Goal: Task Accomplishment & Management: Manage account settings

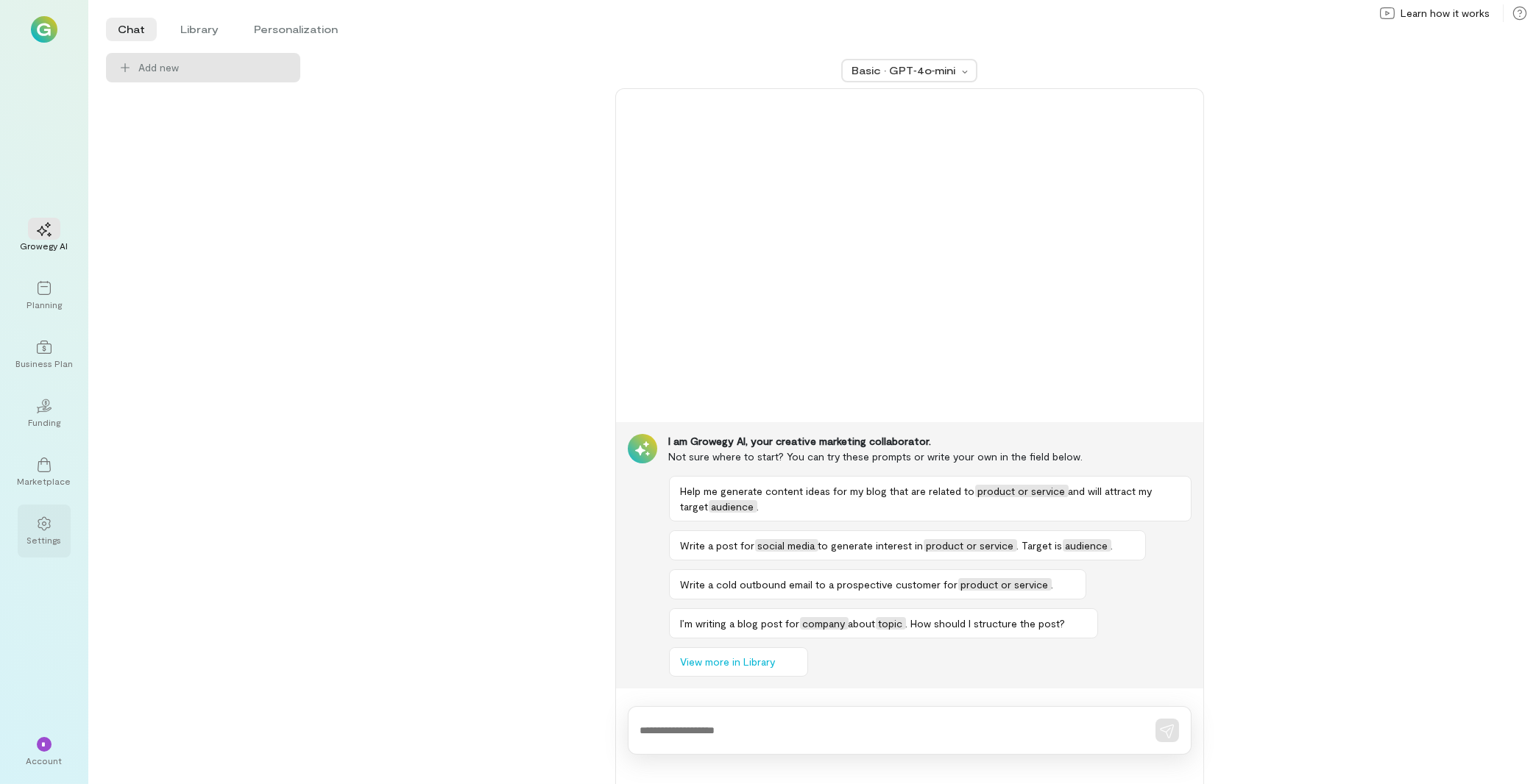
click at [59, 541] on div "Settings" at bounding box center [44, 540] width 35 height 12
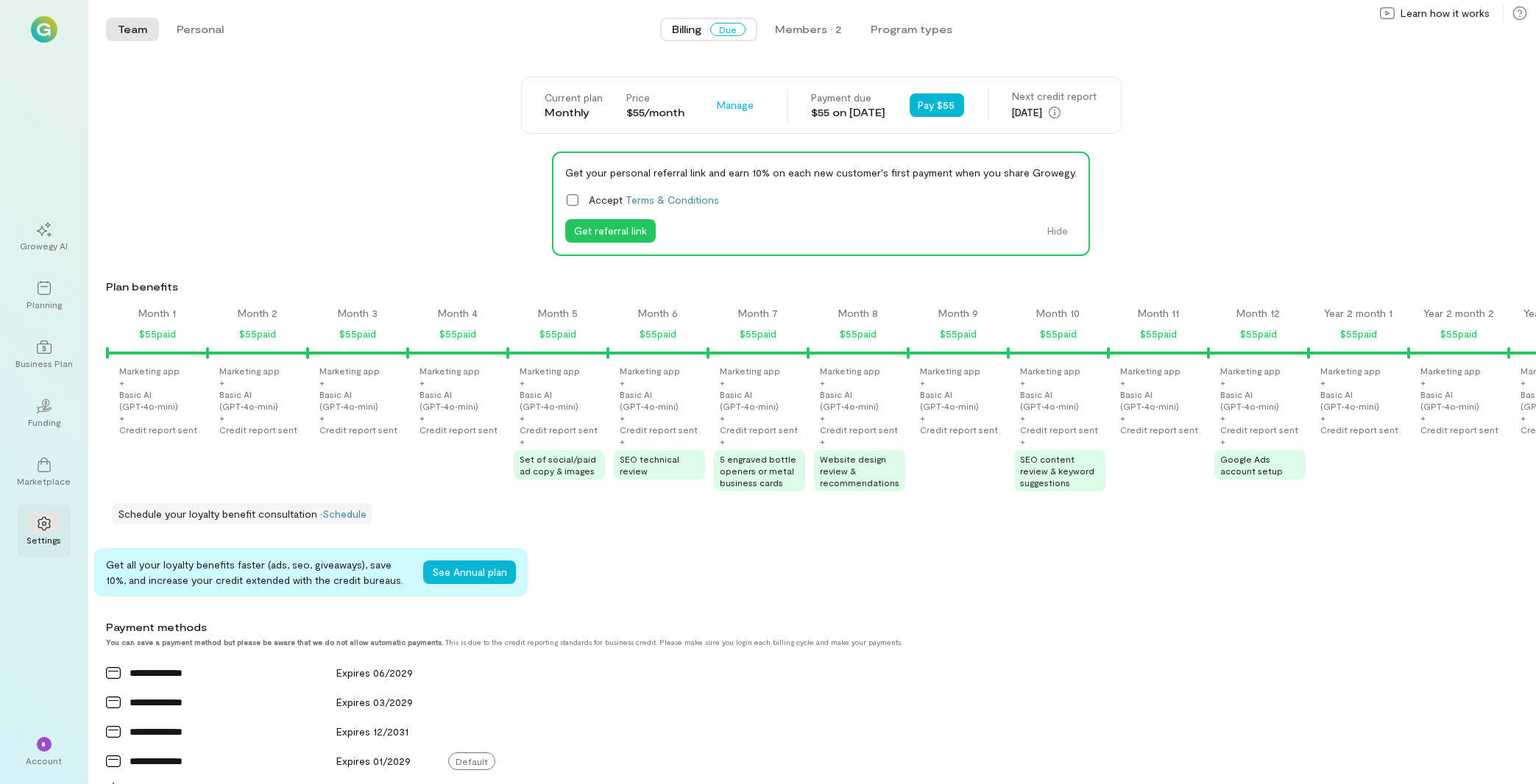
scroll to position [0, 1081]
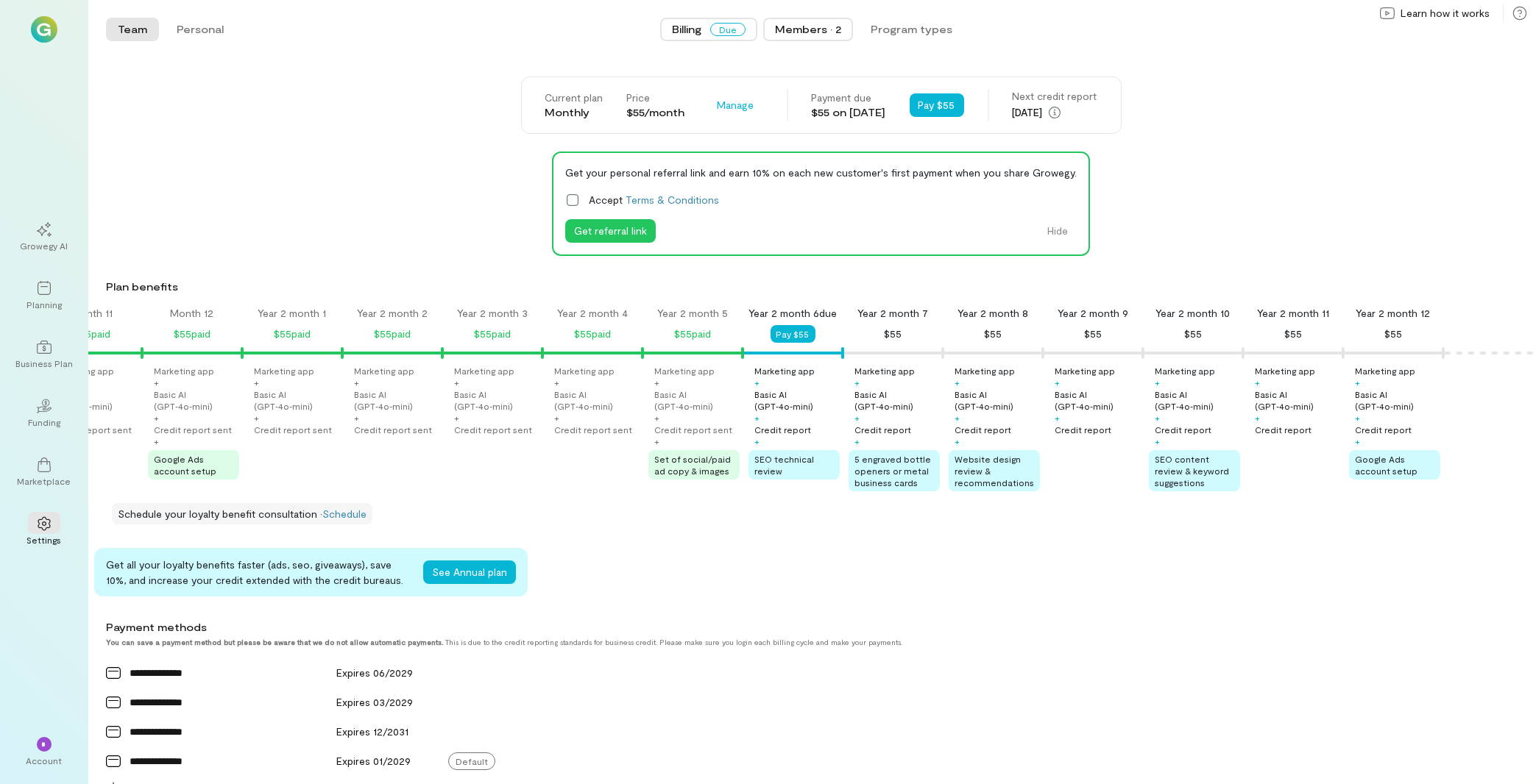
click at [826, 19] on button "Members · 2" at bounding box center [808, 30] width 90 height 24
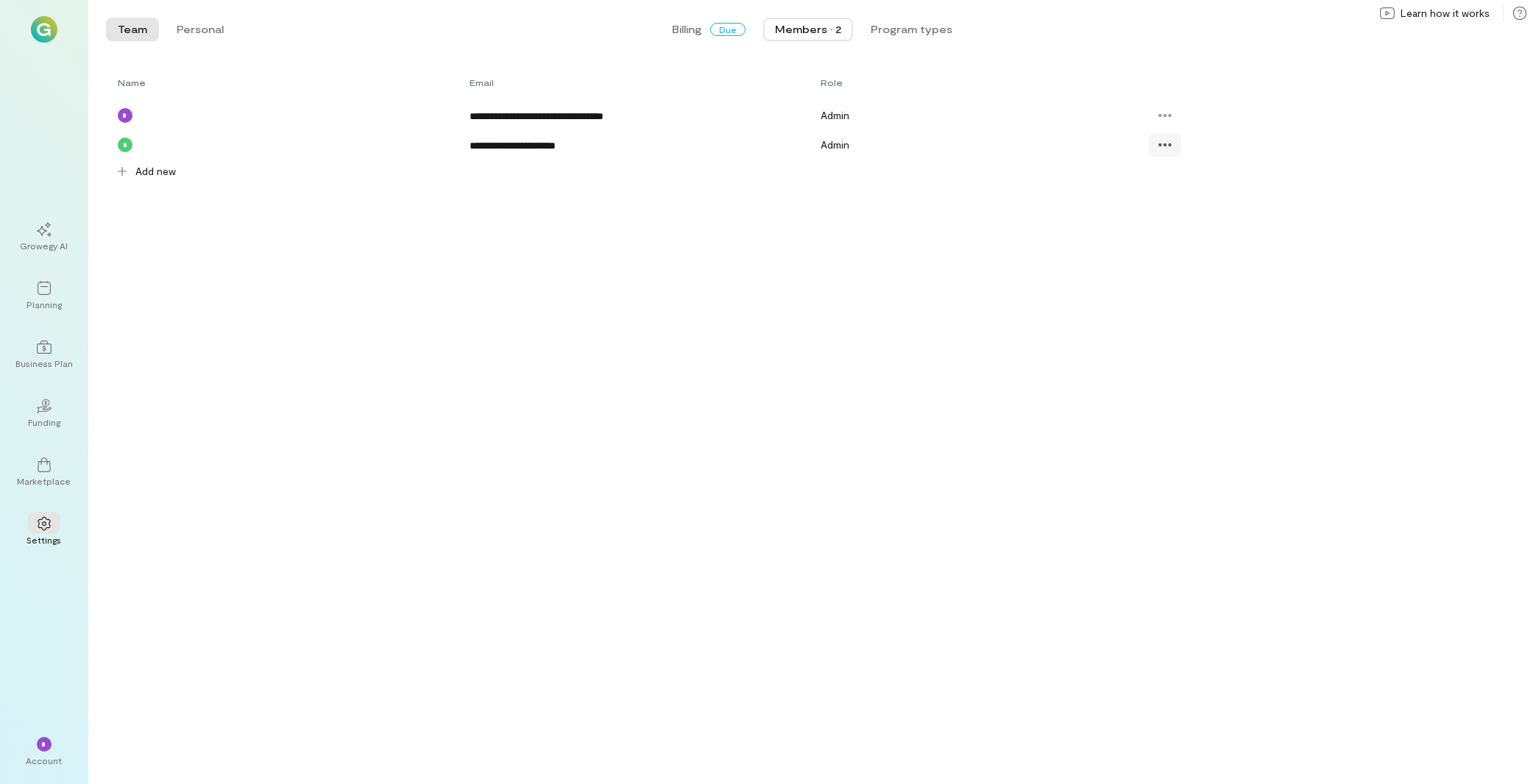
click at [1166, 148] on icon at bounding box center [1165, 144] width 15 height 15
click at [1227, 244] on link "Resend invite" at bounding box center [1208, 236] width 111 height 30
click at [37, 761] on div "Account" at bounding box center [44, 761] width 37 height 12
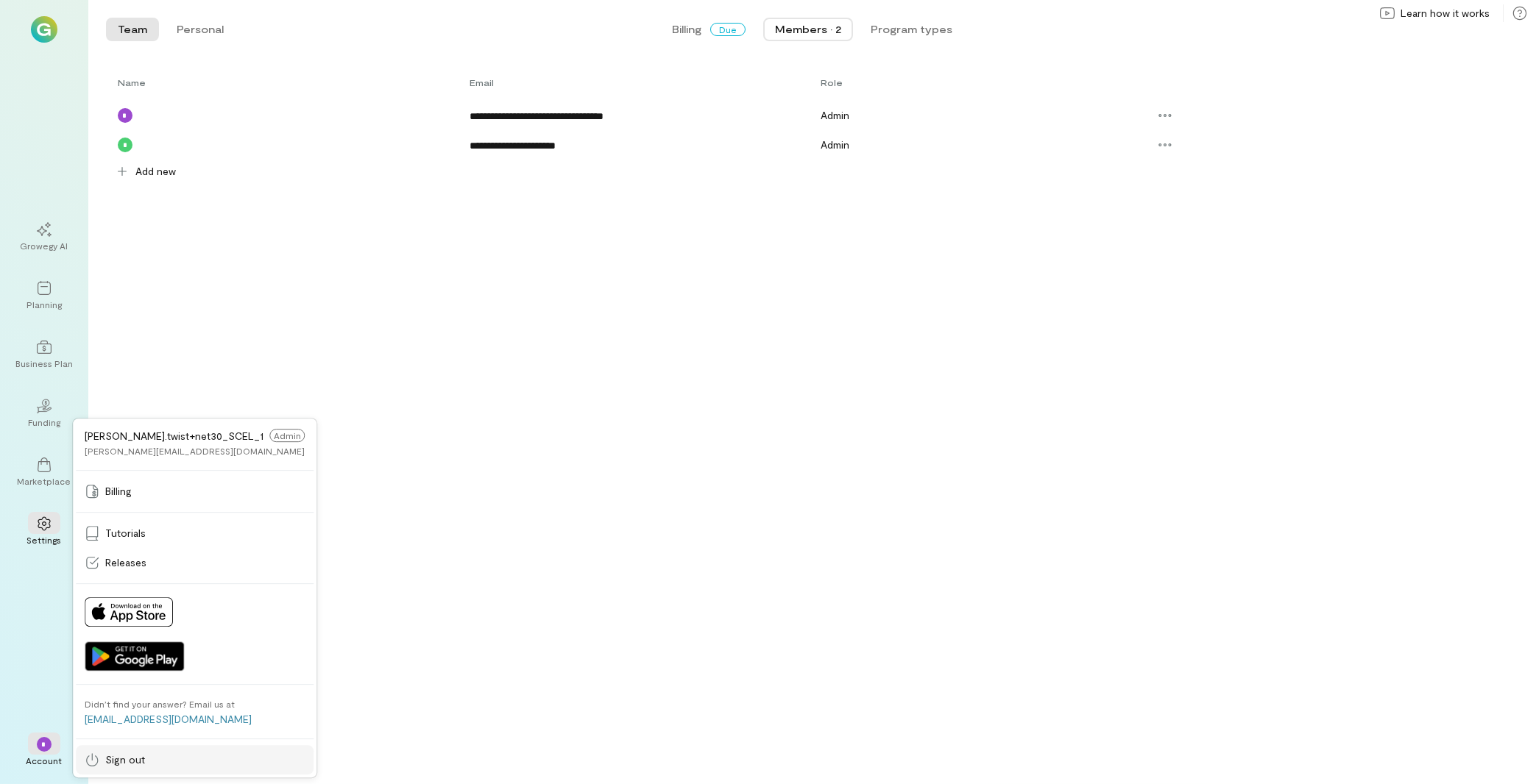
click at [155, 756] on div "Sign out" at bounding box center [195, 759] width 220 height 15
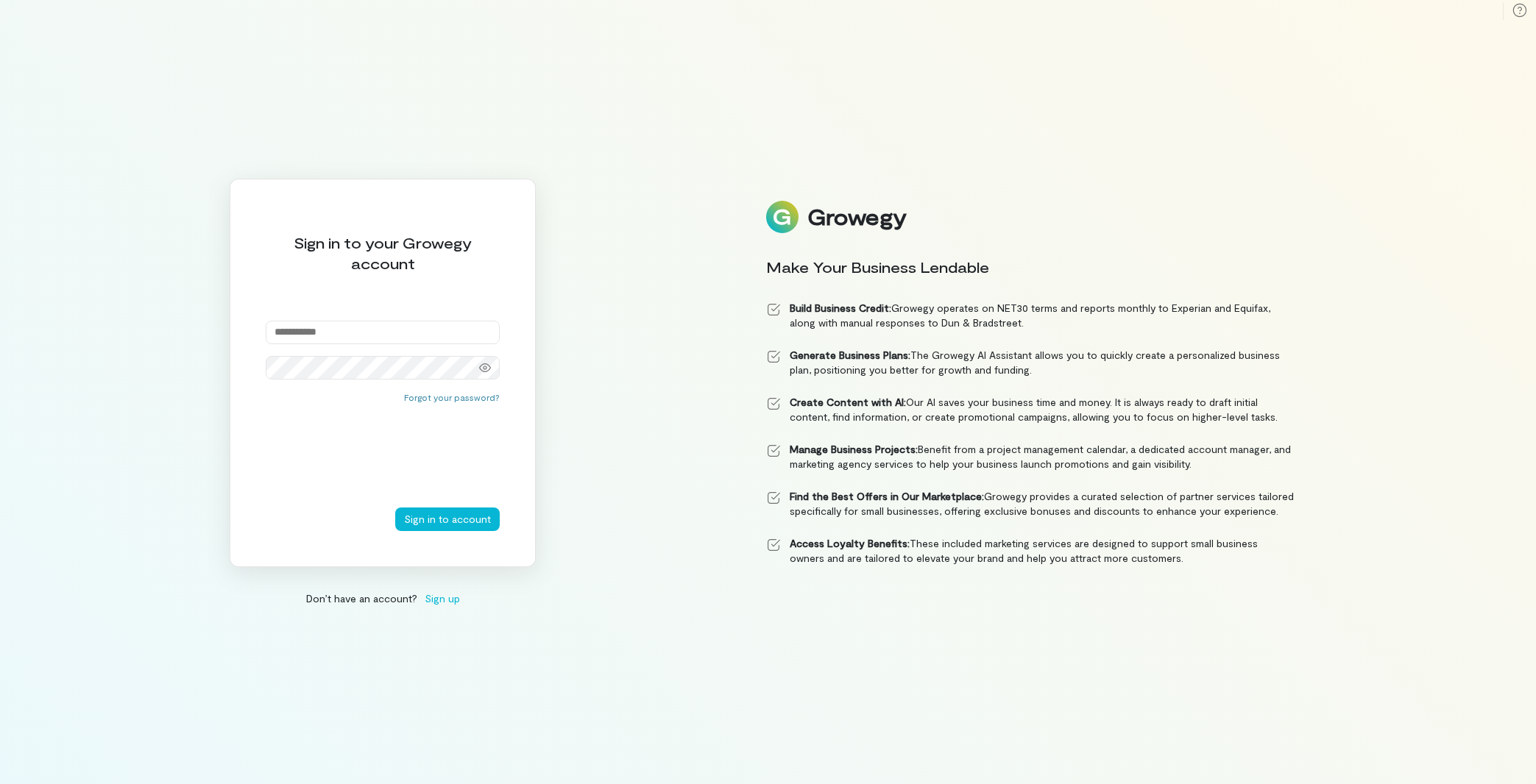
click at [357, 339] on input "email" at bounding box center [382, 333] width 234 height 24
paste input "**********"
type input "**********"
click at [464, 518] on button "Sign in to account" at bounding box center [447, 519] width 105 height 24
